Goal: Task Accomplishment & Management: Use online tool/utility

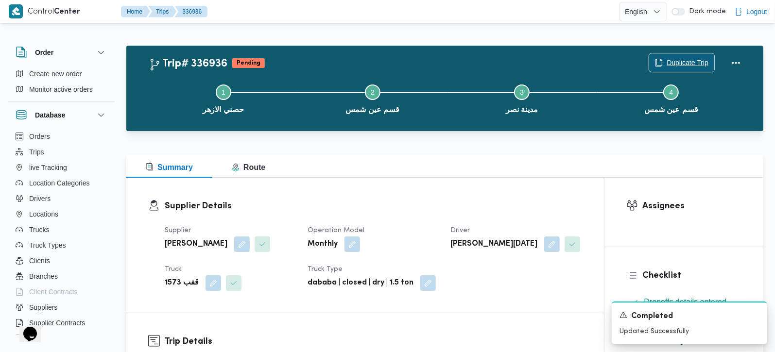
click at [675, 61] on span "Duplicate Trip" at bounding box center [688, 63] width 42 height 12
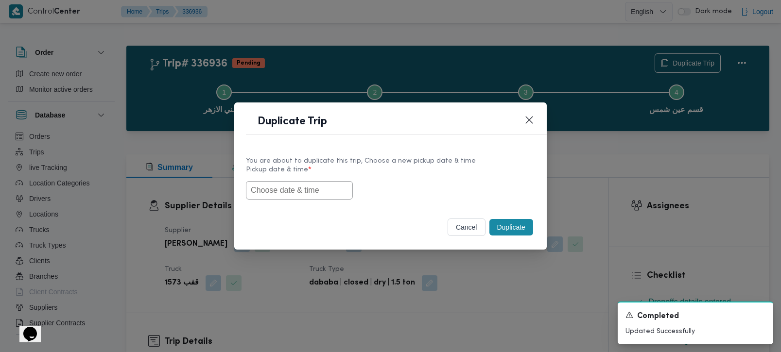
click at [297, 187] on input "text" at bounding box center [299, 190] width 107 height 18
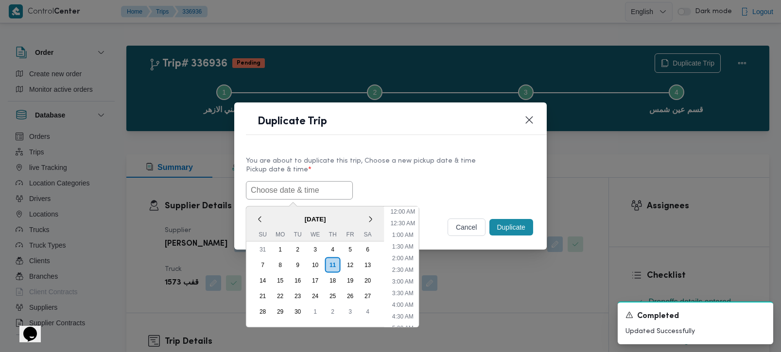
scroll to position [284, 0]
click at [279, 208] on div "< September 2025 > Su Mo Tu We Th Fr Sa" at bounding box center [315, 224] width 138 height 35
click at [349, 261] on div "12" at bounding box center [350, 265] width 18 height 18
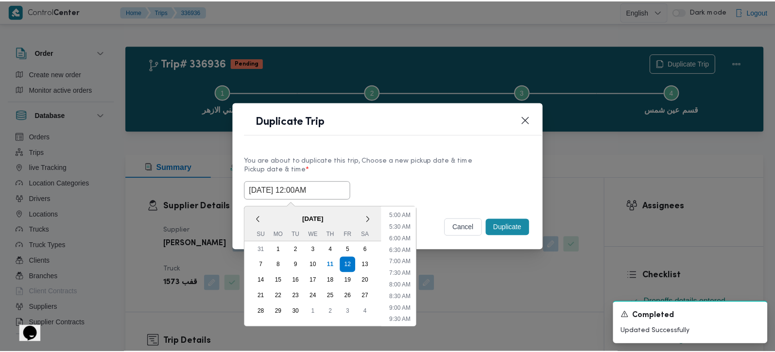
scroll to position [114, 0]
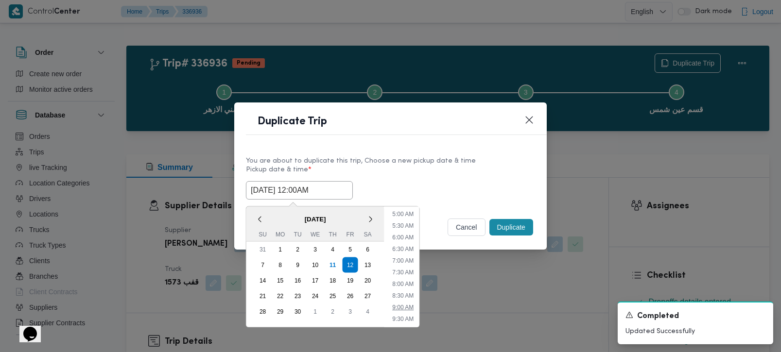
click at [410, 305] on li "9:00 AM" at bounding box center [402, 307] width 29 height 10
type input "[DATE] 9:00AM"
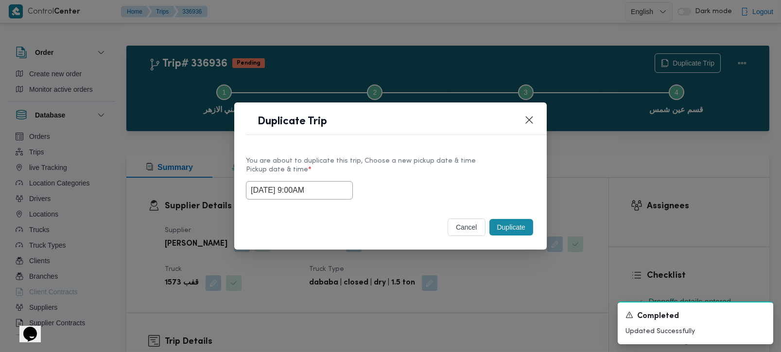
drag, startPoint x: 324, startPoint y: 192, endPoint x: 225, endPoint y: 211, distance: 101.1
click at [225, 211] on div "Duplicate Trip You are about to duplicate this trip, Choose a new pickup date &…" at bounding box center [390, 176] width 781 height 352
click at [505, 230] on button "Duplicate" at bounding box center [512, 227] width 44 height 17
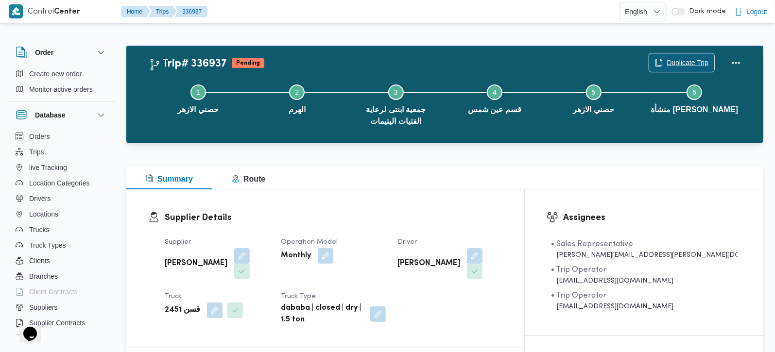
click at [691, 65] on span "Duplicate Trip" at bounding box center [688, 63] width 42 height 12
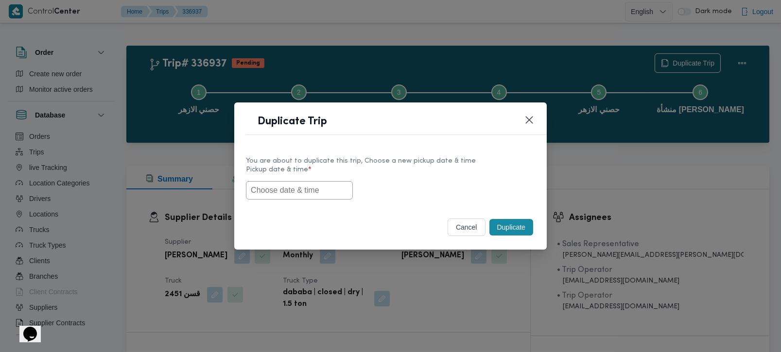
click at [271, 184] on input "text" at bounding box center [299, 190] width 107 height 18
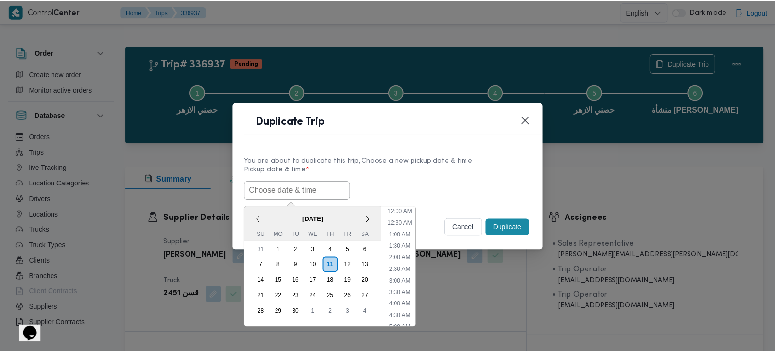
scroll to position [284, 0]
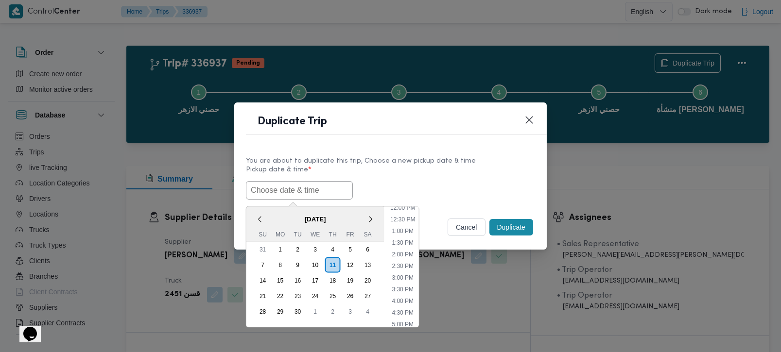
paste input "[DATE] 9:00AM"
type input "[DATE] 9:00AM"
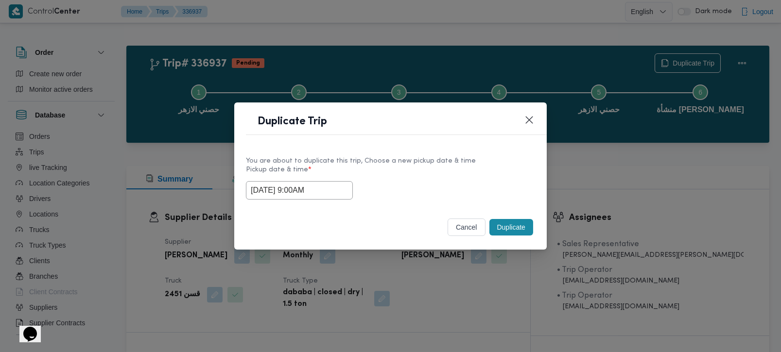
click at [474, 168] on label "Pickup date & time *" at bounding box center [390, 173] width 289 height 15
click at [514, 232] on button "Duplicate" at bounding box center [512, 227] width 44 height 17
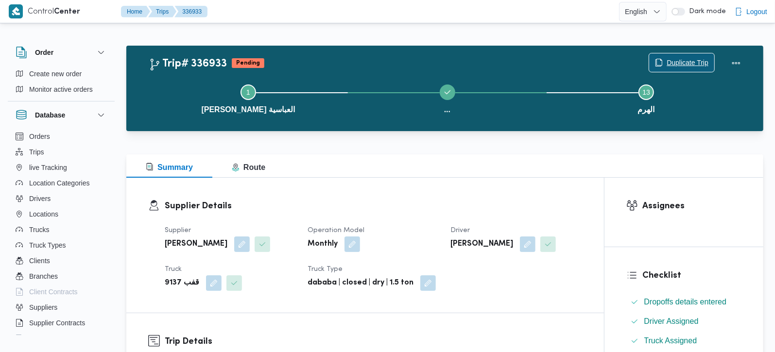
click at [698, 63] on span "Duplicate Trip" at bounding box center [688, 63] width 42 height 12
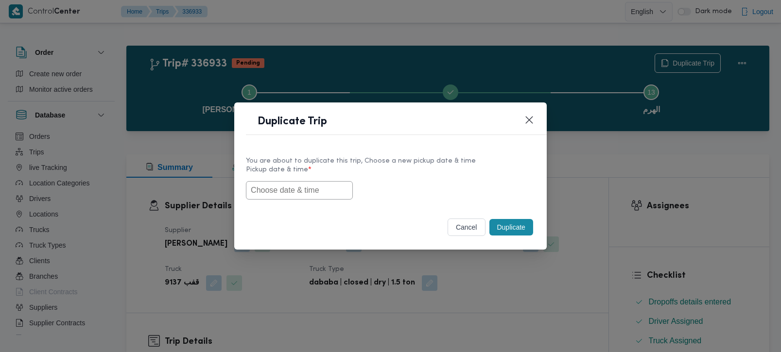
click at [276, 187] on input "text" at bounding box center [299, 190] width 107 height 18
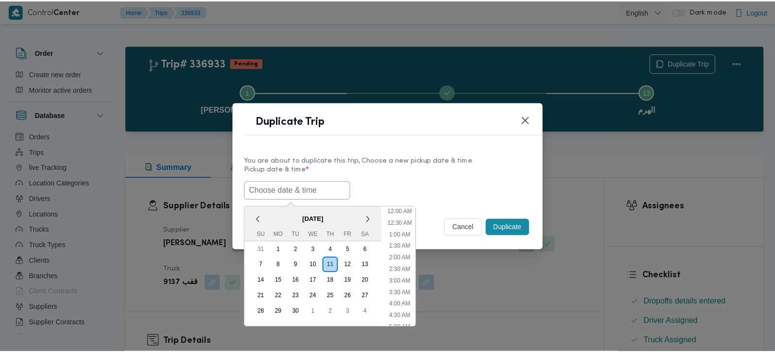
scroll to position [284, 0]
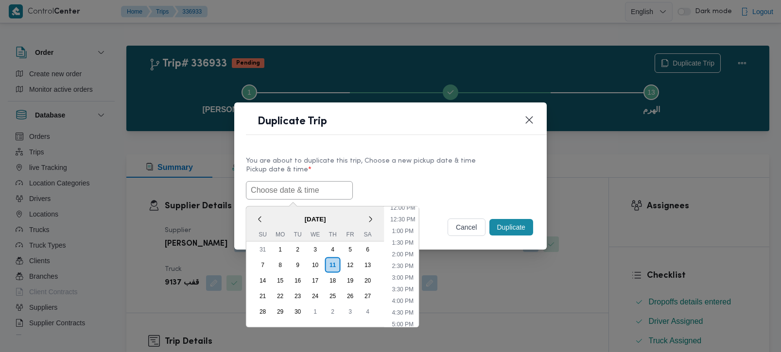
paste input "[DATE] 9:00AM"
type input "[DATE] 9:00AM"
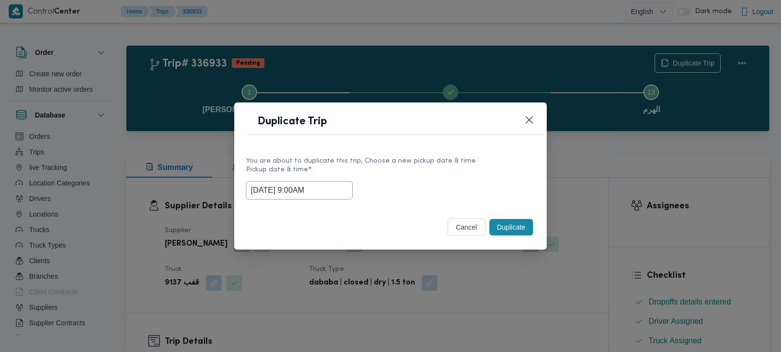
click at [415, 173] on label "Pickup date & time *" at bounding box center [390, 173] width 289 height 15
click at [516, 231] on button "Duplicate" at bounding box center [512, 227] width 44 height 17
